Goal: Information Seeking & Learning: Find specific fact

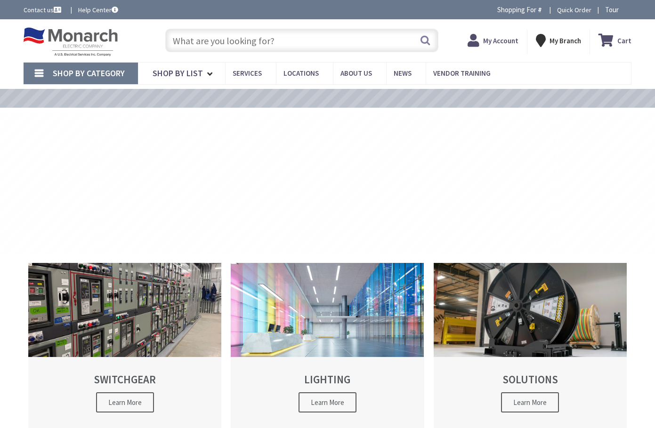
click at [235, 42] on input "text" at bounding box center [301, 41] width 273 height 24
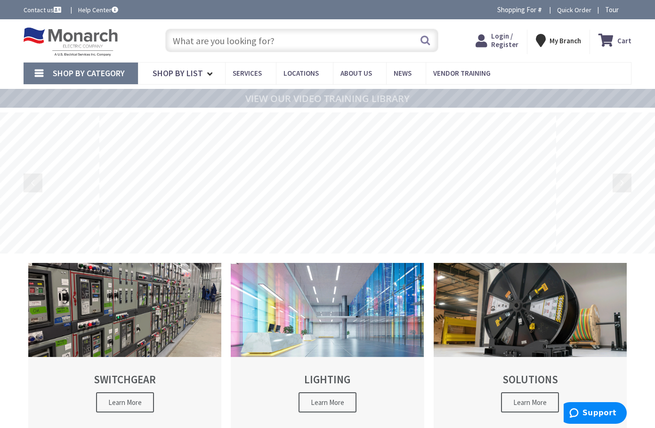
paste input "2TG30L835-2-FS-02F-UNV-DIM."
type input "2TG30L835-2-FS-02F-UNV-DIM."
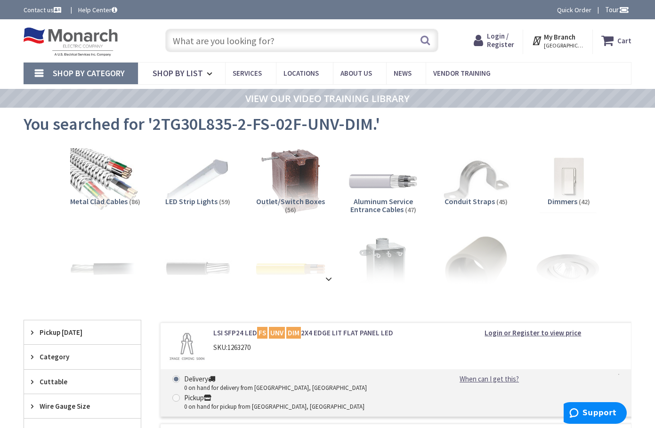
click at [214, 47] on input "text" at bounding box center [301, 41] width 273 height 24
